Goal: Information Seeking & Learning: Learn about a topic

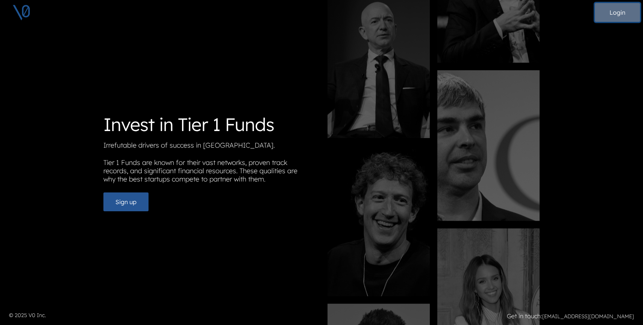
click at [619, 15] on button "Login" at bounding box center [617, 12] width 45 height 19
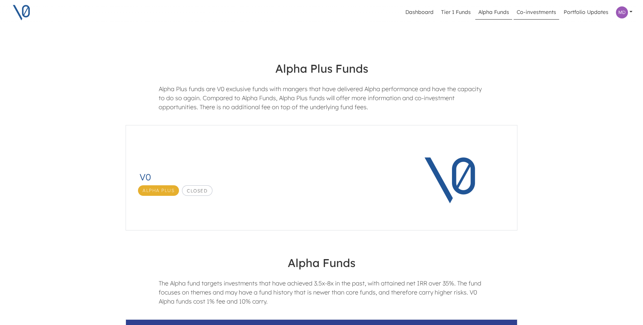
click at [547, 14] on link "Co-investments" at bounding box center [537, 12] width 46 height 14
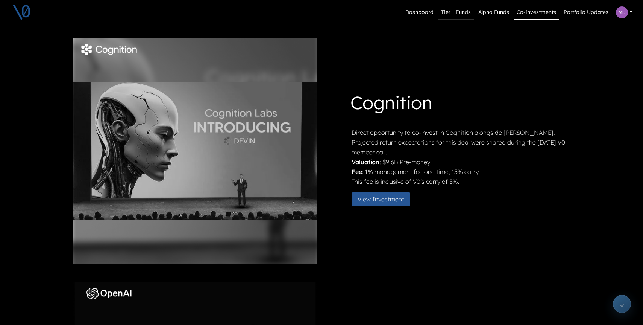
click at [460, 10] on link "Tier 1 Funds" at bounding box center [456, 12] width 36 height 14
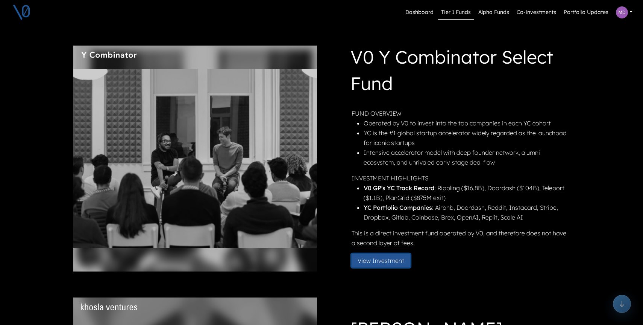
click at [390, 261] on button "View Investment" at bounding box center [381, 260] width 59 height 14
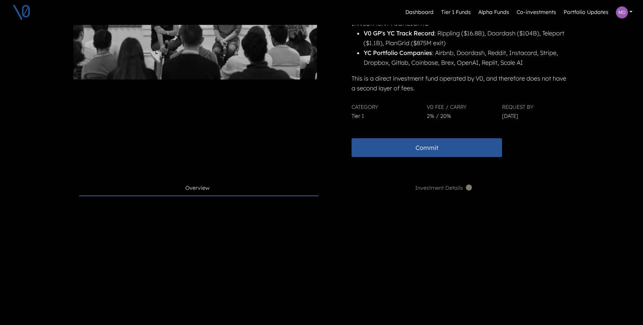
scroll to position [176, 0]
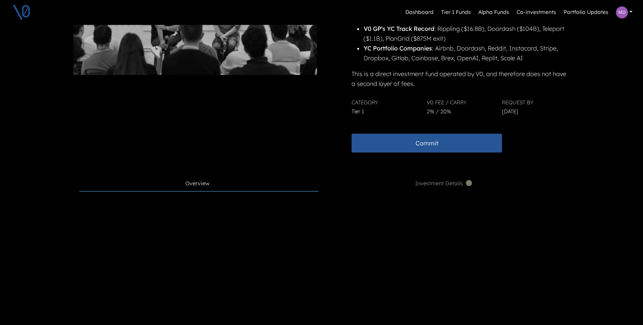
click at [192, 183] on span "Overview" at bounding box center [197, 183] width 24 height 8
click at [433, 183] on span "Investment Details" at bounding box center [444, 183] width 58 height 8
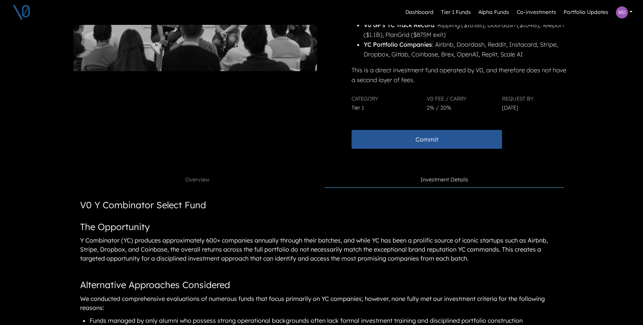
scroll to position [151, 0]
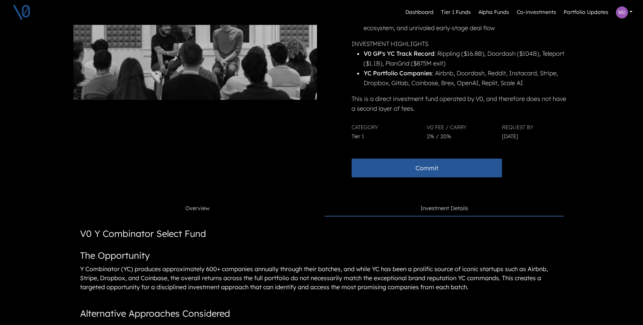
click at [199, 207] on span "Overview" at bounding box center [197, 208] width 24 height 8
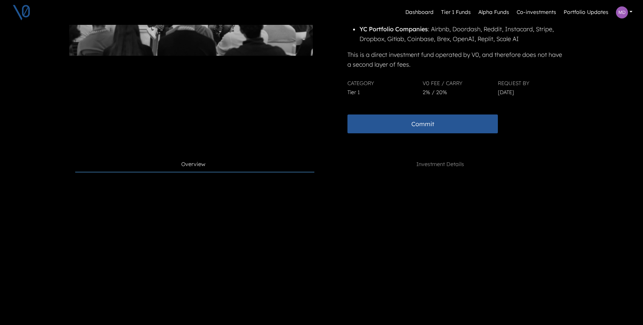
scroll to position [195, 5]
click at [437, 161] on span "Investment Details" at bounding box center [440, 164] width 48 height 8
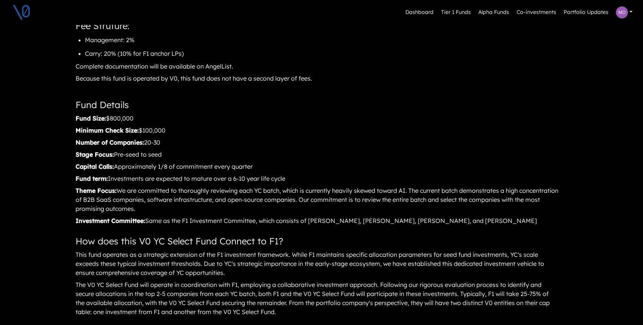
scroll to position [624, 5]
